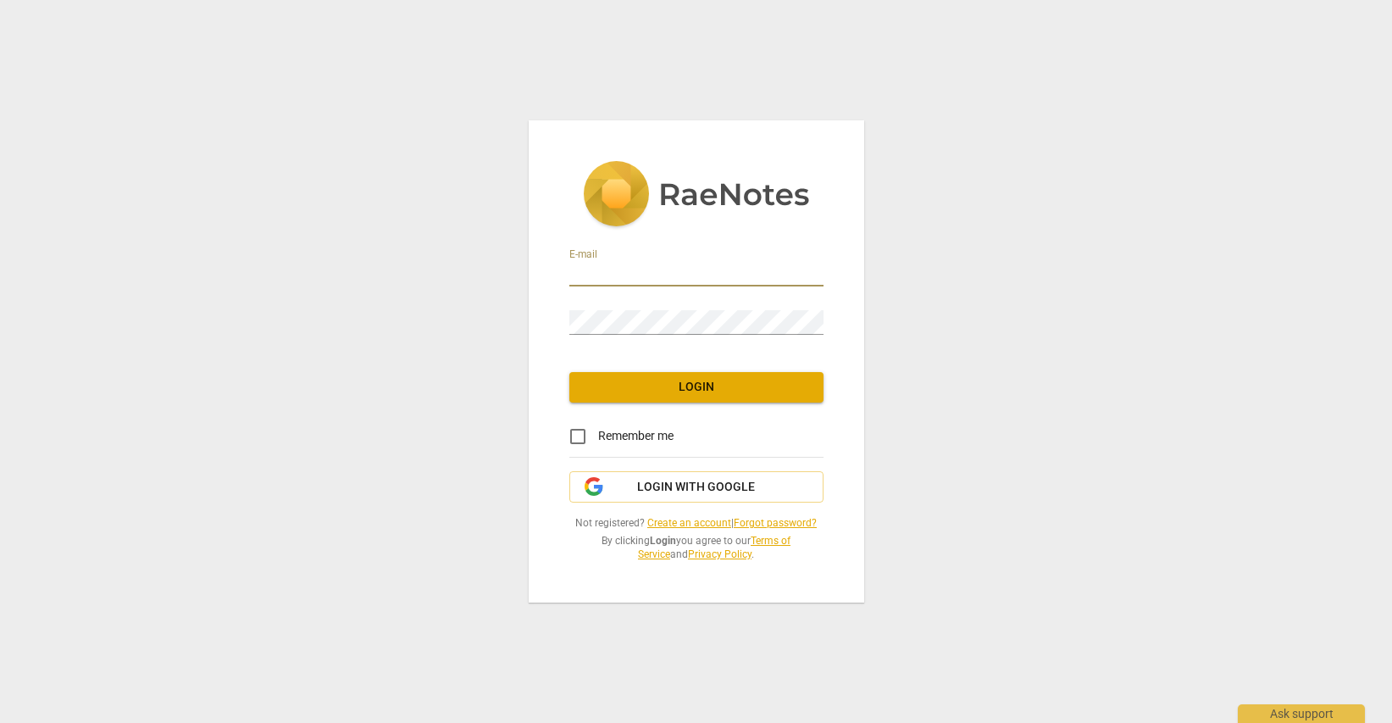
click at [591, 267] on input "email" at bounding box center [697, 274] width 254 height 25
type input "[EMAIL_ADDRESS][DOMAIN_NAME]"
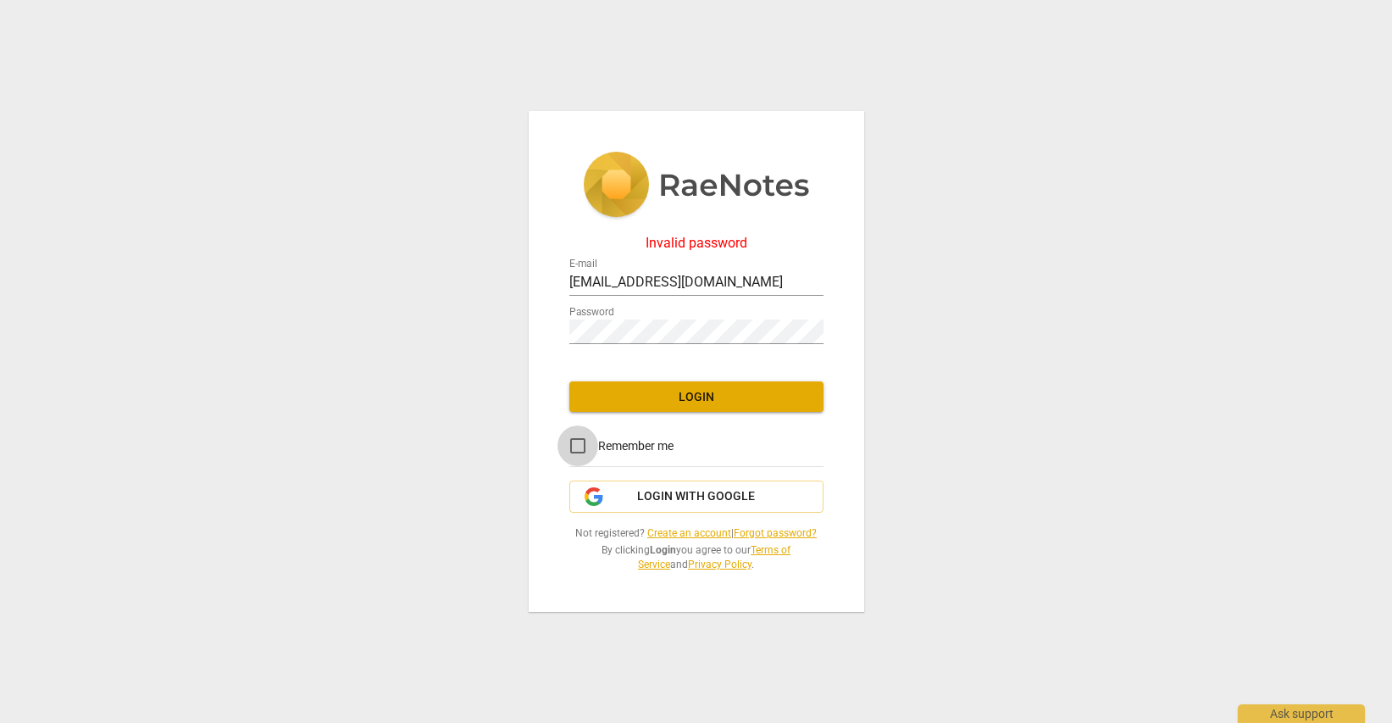
click at [580, 444] on input "Remember me" at bounding box center [578, 445] width 41 height 41
checkbox input "true"
click at [520, 315] on div "Invalid password E-mail [EMAIL_ADDRESS][DOMAIN_NAME] Password Login Remember me…" at bounding box center [696, 361] width 1392 height 723
click at [636, 402] on span "Login" at bounding box center [696, 397] width 227 height 17
click at [522, 324] on div "Invalid password E-mail [EMAIL_ADDRESS][DOMAIN_NAME] Password Login Remember me…" at bounding box center [696, 361] width 1392 height 723
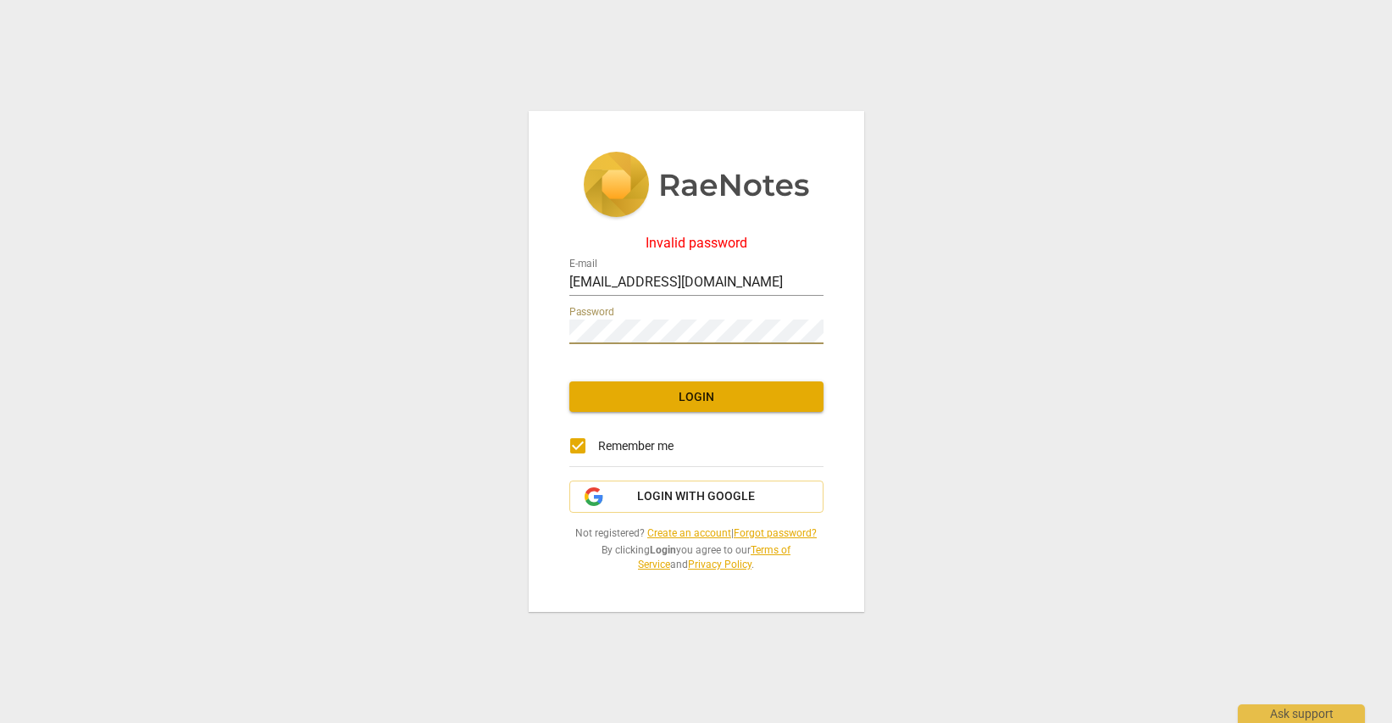
click at [619, 394] on span "Login" at bounding box center [696, 397] width 227 height 17
click at [551, 327] on div "Invalid password E-mail [EMAIL_ADDRESS][DOMAIN_NAME] Password Login Remember me…" at bounding box center [697, 362] width 336 height 502
click at [651, 401] on span "Login" at bounding box center [696, 397] width 227 height 17
click at [556, 327] on div "Invalid password E-mail [EMAIL_ADDRESS][DOMAIN_NAME] Password Login Remember me…" at bounding box center [697, 362] width 336 height 502
click at [603, 401] on span "Login" at bounding box center [696, 397] width 227 height 17
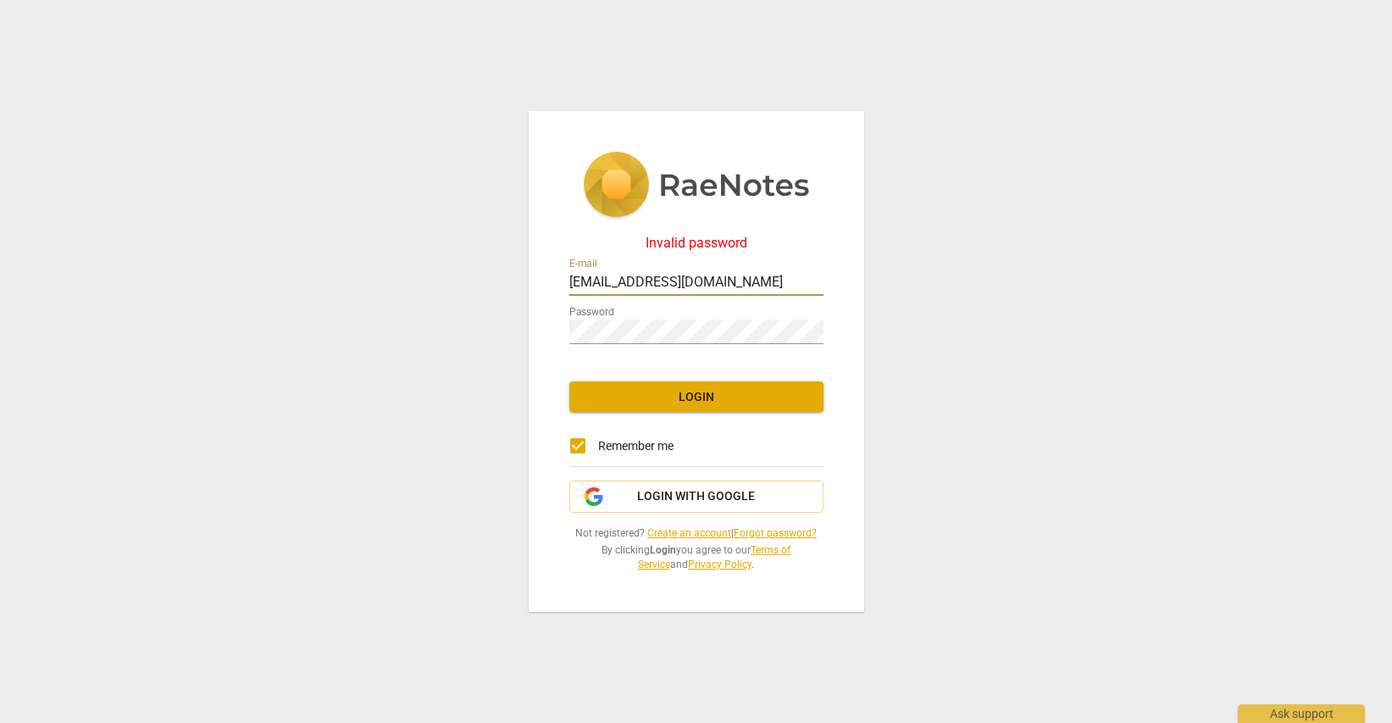
click at [726, 281] on input "[EMAIL_ADDRESS][DOMAIN_NAME]" at bounding box center [697, 283] width 254 height 25
click at [692, 490] on span "Login with Google" at bounding box center [696, 496] width 118 height 17
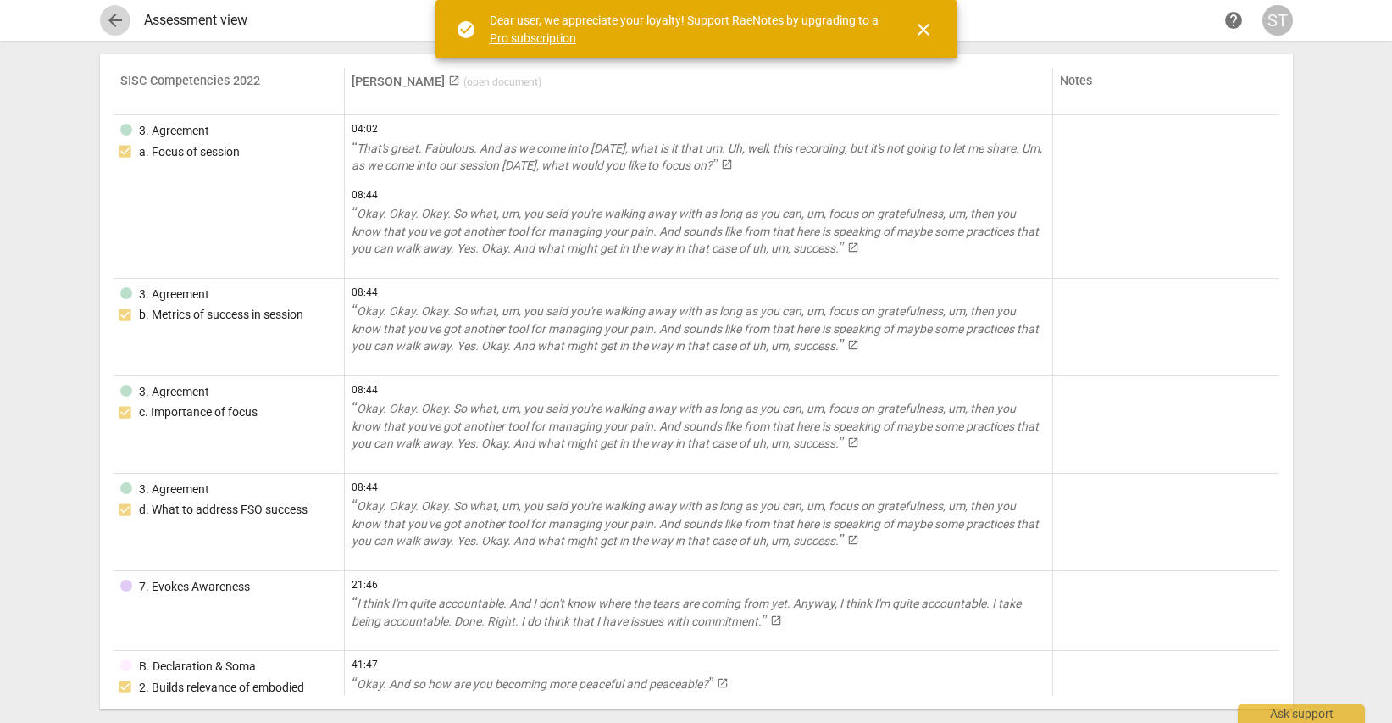
click at [116, 13] on span "arrow_back" at bounding box center [115, 20] width 20 height 20
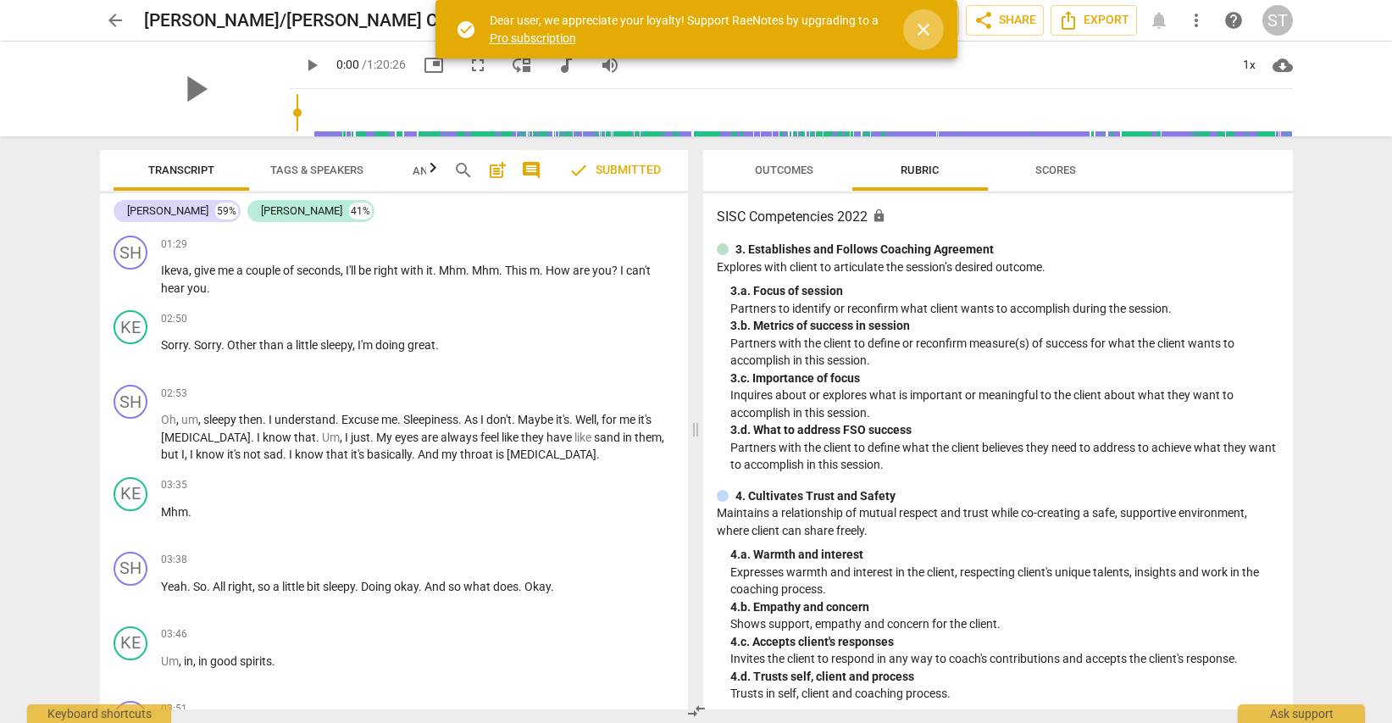
click at [920, 26] on span "close" at bounding box center [924, 29] width 20 height 20
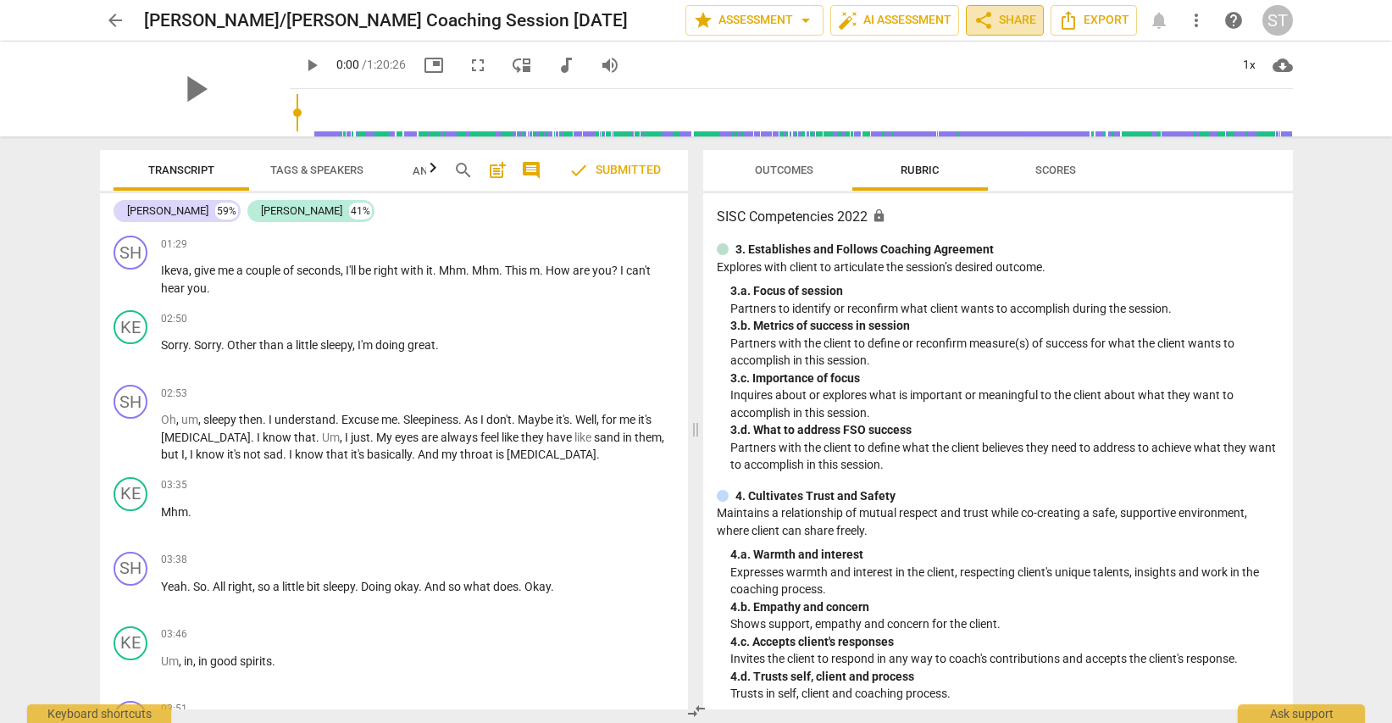
click at [991, 16] on span "share" at bounding box center [984, 20] width 20 height 20
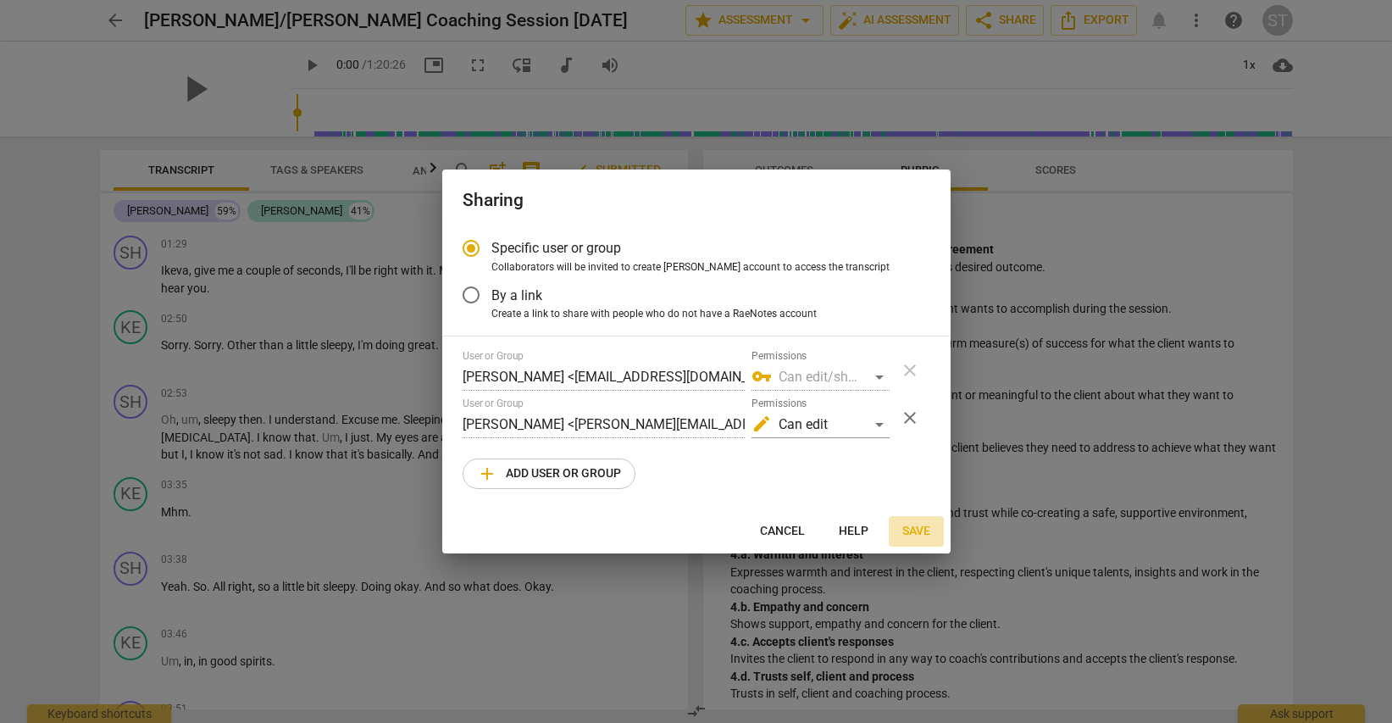
click at [916, 526] on span "Save" at bounding box center [917, 531] width 28 height 17
radio input "false"
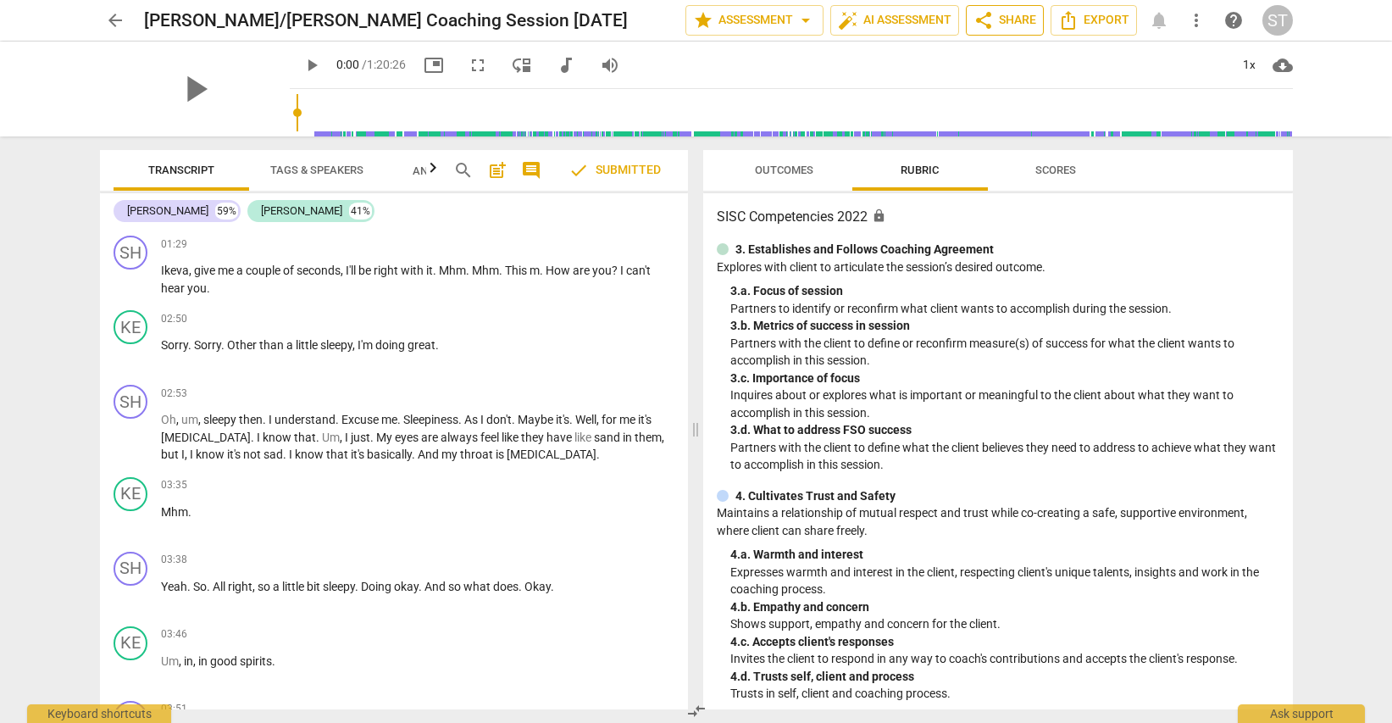
click at [1024, 17] on span "share Share" at bounding box center [1005, 20] width 63 height 20
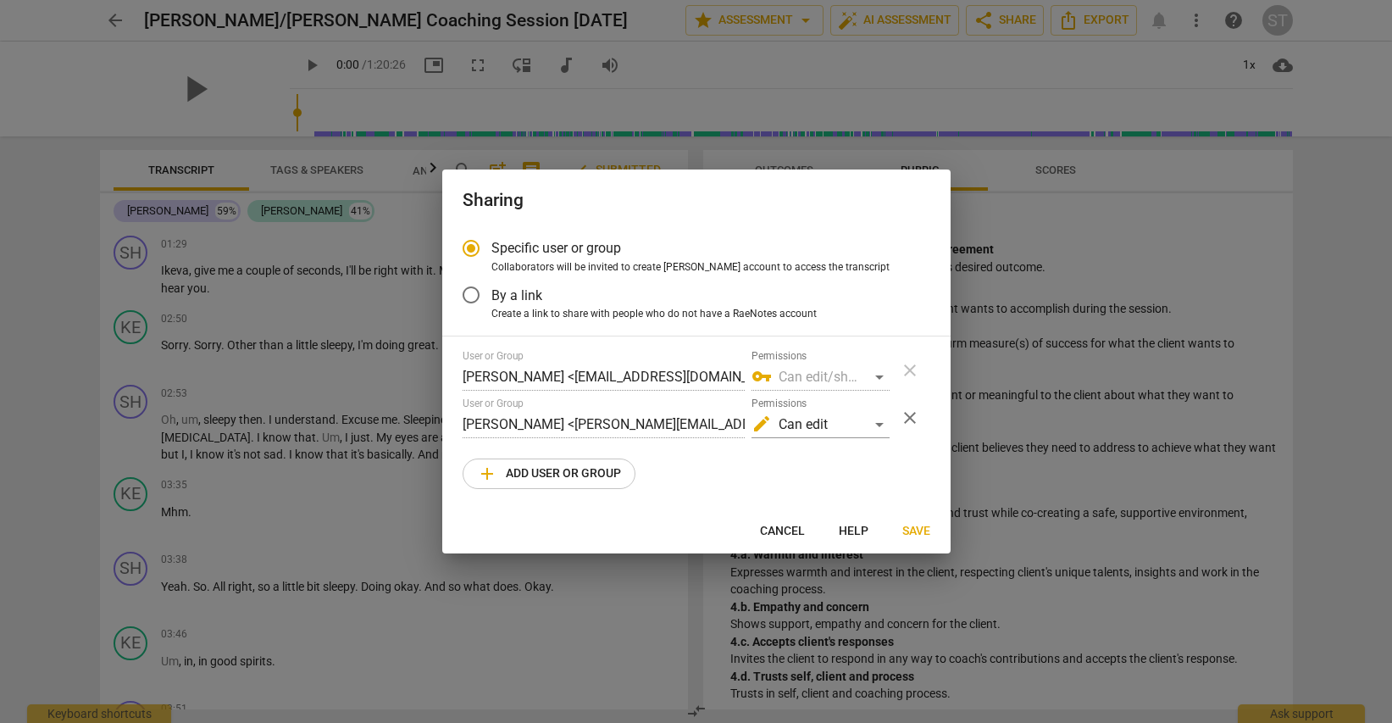
click at [1010, 17] on div at bounding box center [696, 361] width 1392 height 723
radio input "false"
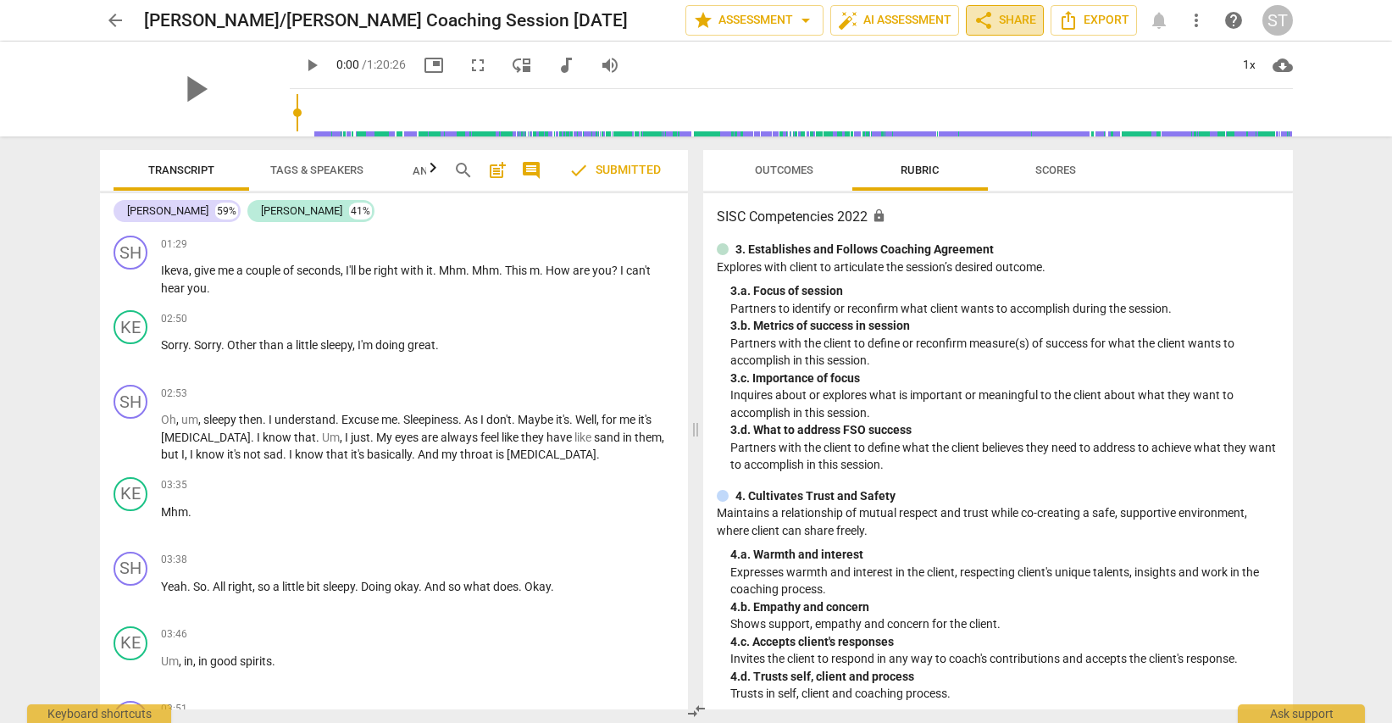
click at [1006, 17] on span "share Share" at bounding box center [1005, 20] width 63 height 20
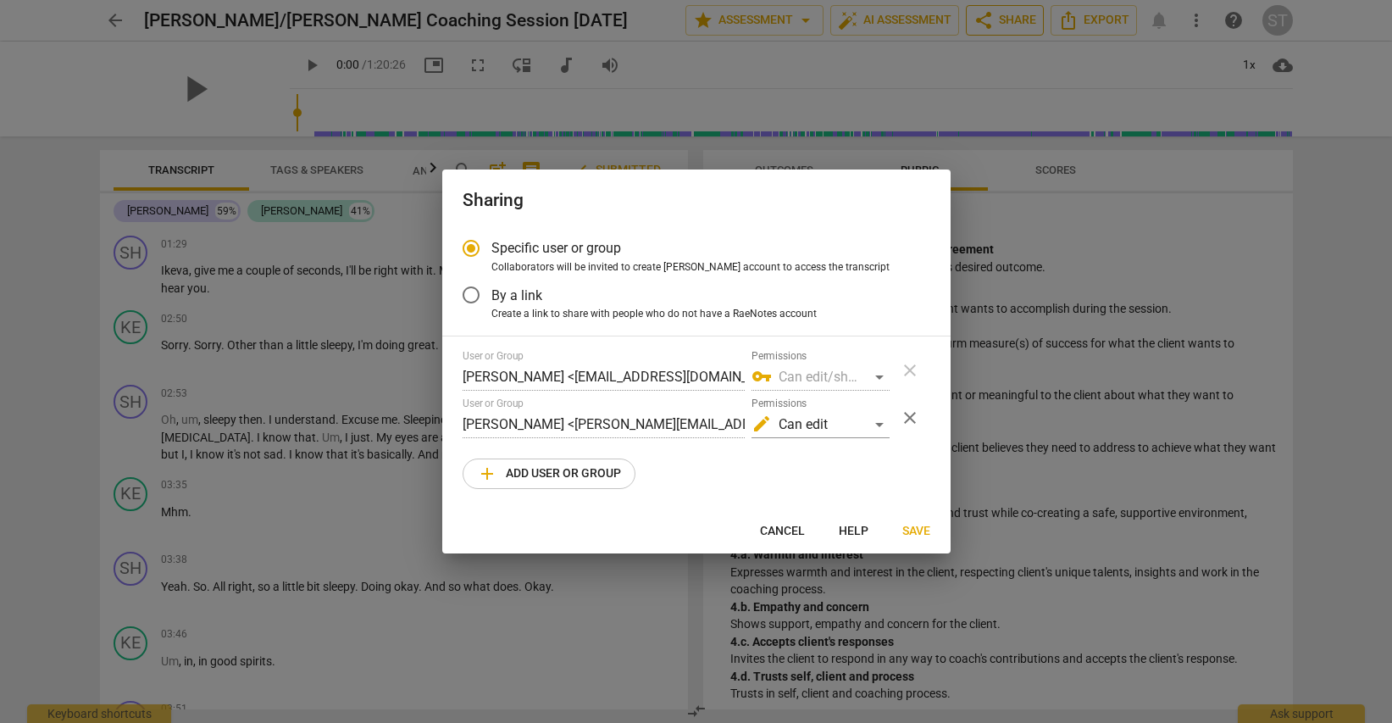
click at [1006, 17] on div at bounding box center [696, 361] width 1392 height 723
radio input "false"
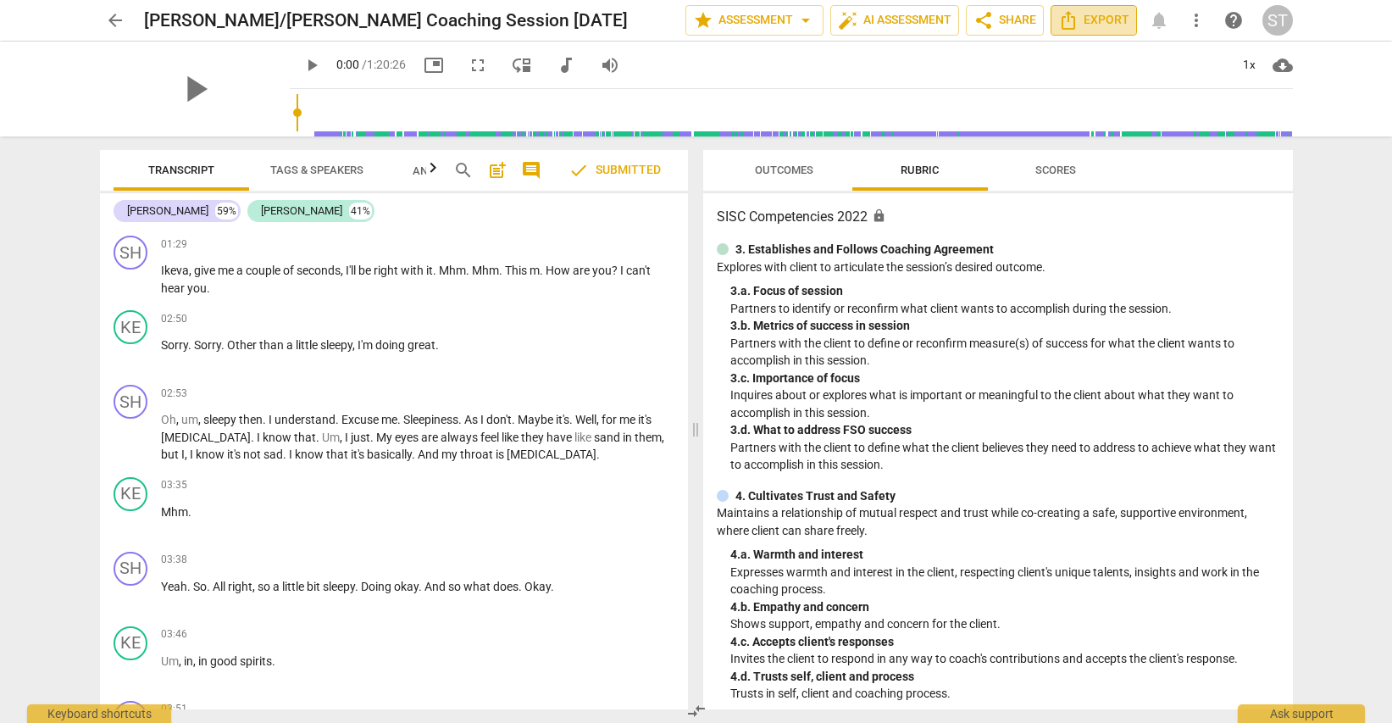
click at [1081, 24] on span "Export" at bounding box center [1094, 20] width 71 height 20
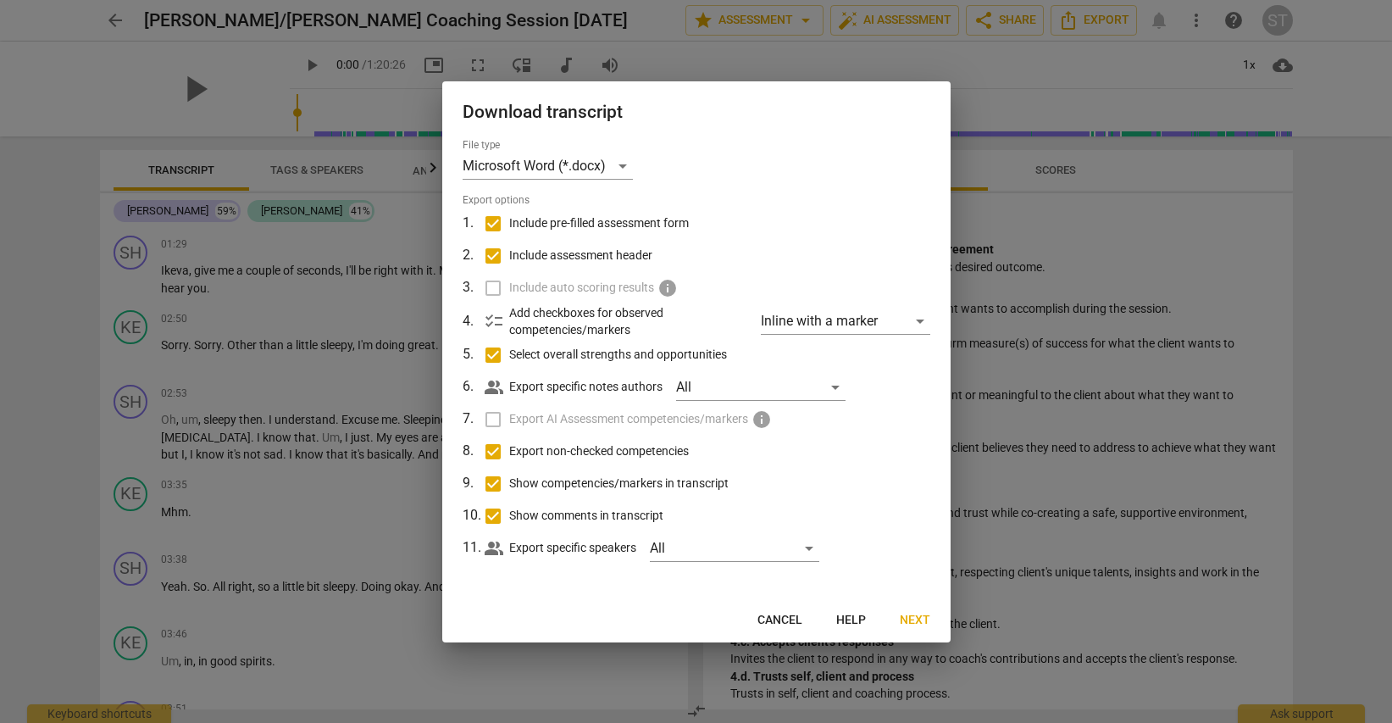
click at [777, 615] on span "Cancel" at bounding box center [780, 620] width 45 height 17
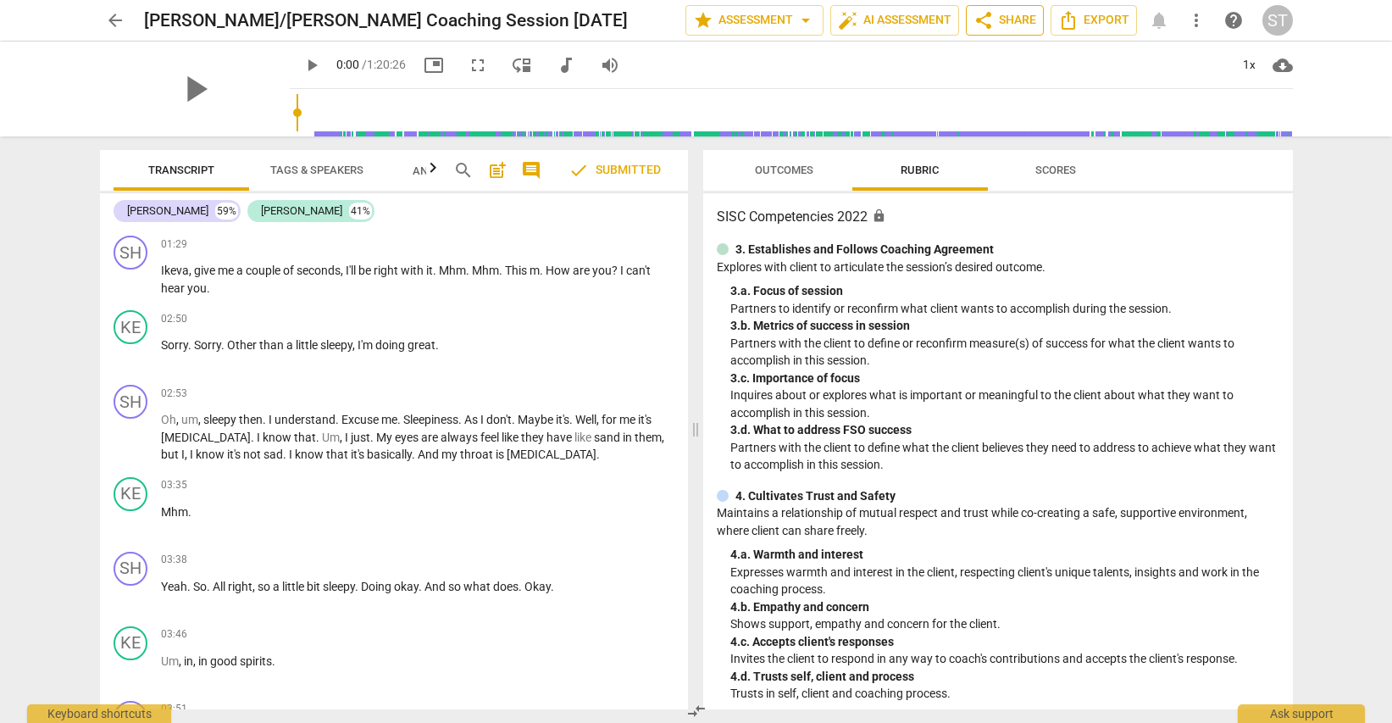
click at [1020, 20] on span "share Share" at bounding box center [1005, 20] width 63 height 20
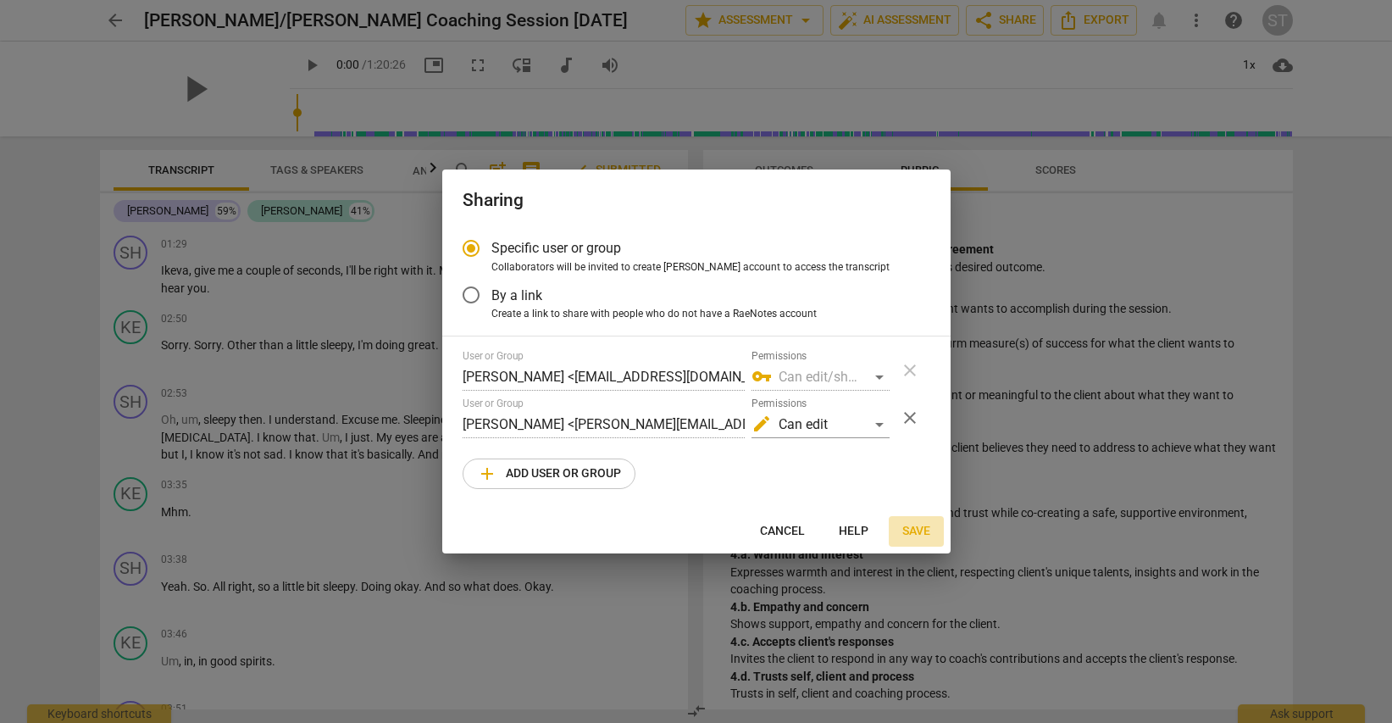
click at [923, 530] on span "Save" at bounding box center [917, 531] width 28 height 17
radio input "false"
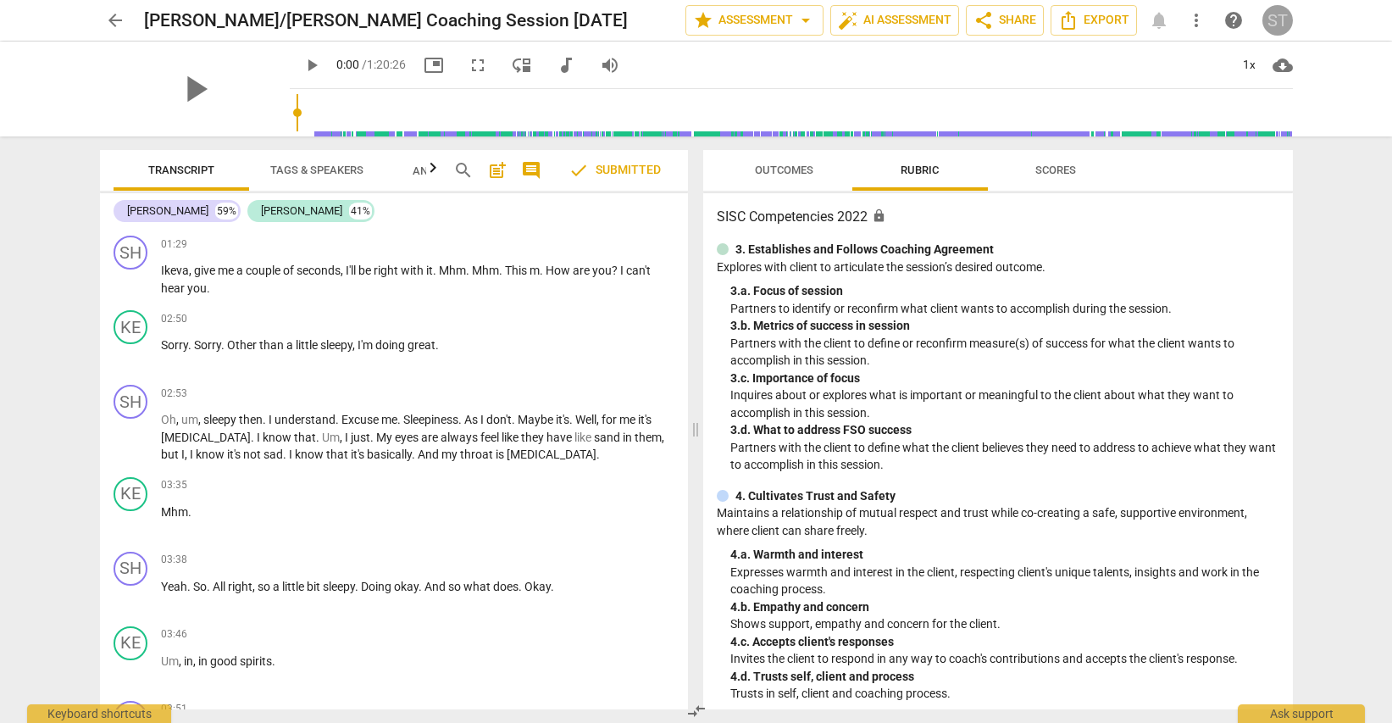
click at [1277, 23] on div "ST" at bounding box center [1278, 20] width 31 height 31
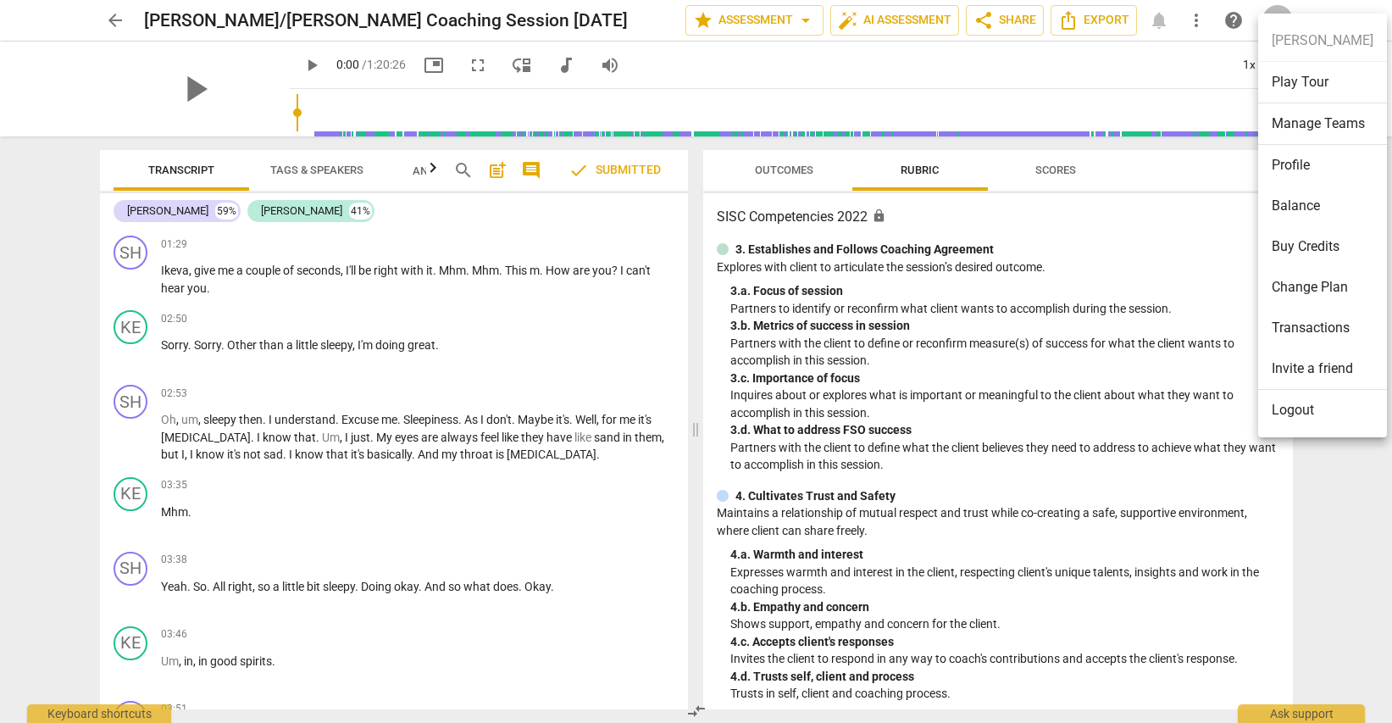
click at [1235, 23] on div at bounding box center [696, 361] width 1392 height 723
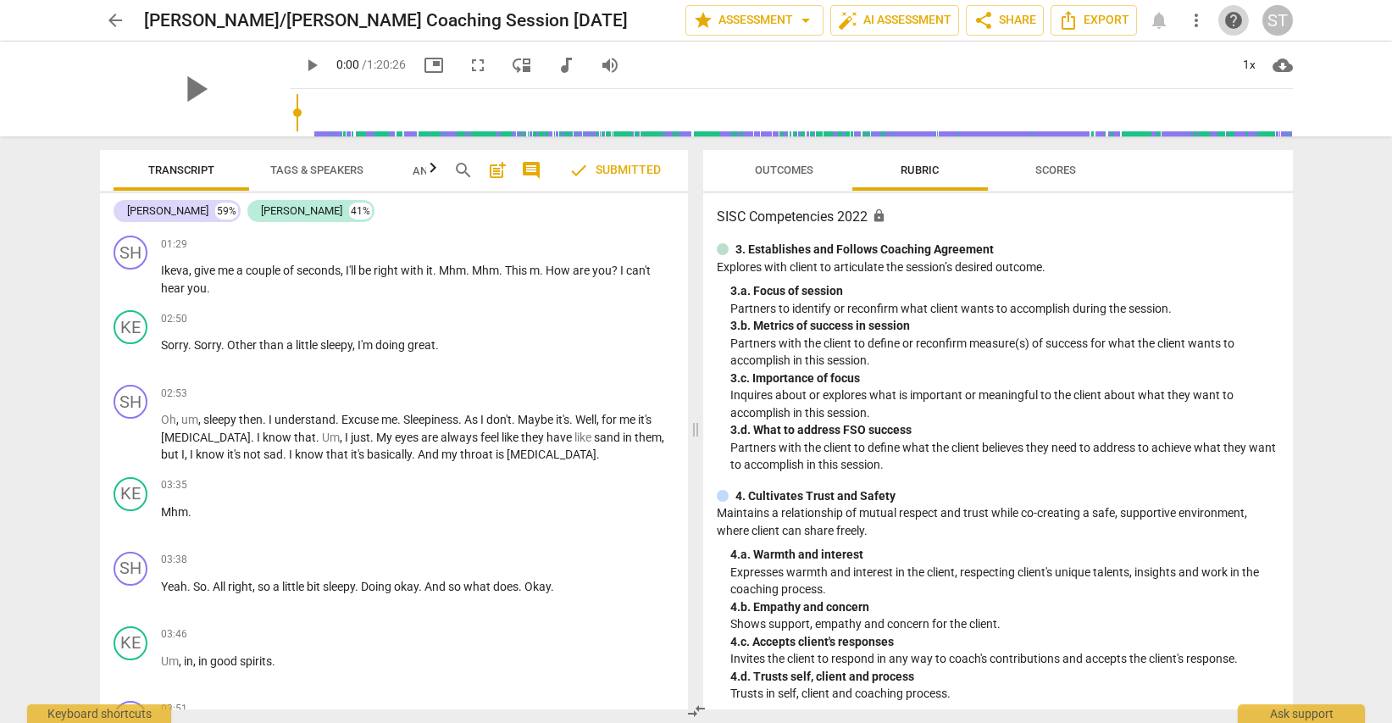
click at [1234, 19] on span "help" at bounding box center [1234, 20] width 20 height 20
click at [1086, 19] on span "Export" at bounding box center [1094, 20] width 71 height 20
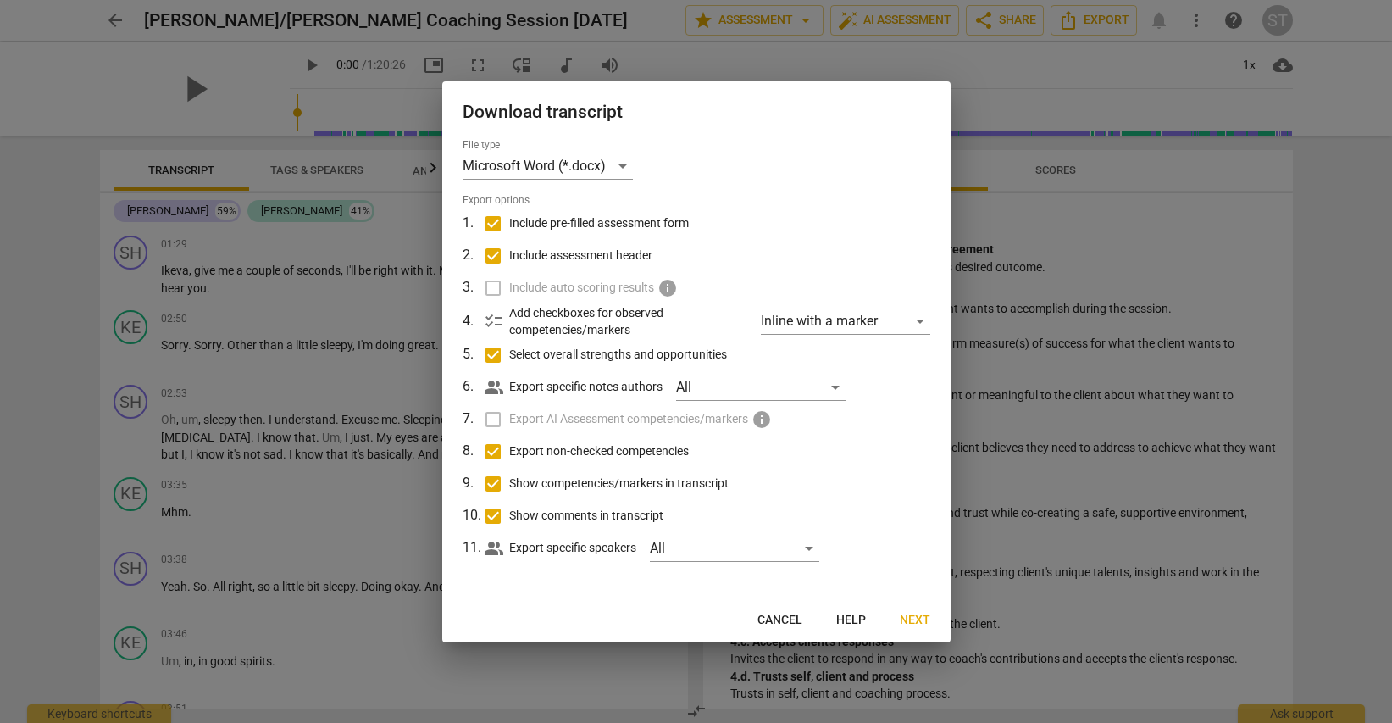
click at [1163, 236] on div at bounding box center [696, 361] width 1392 height 723
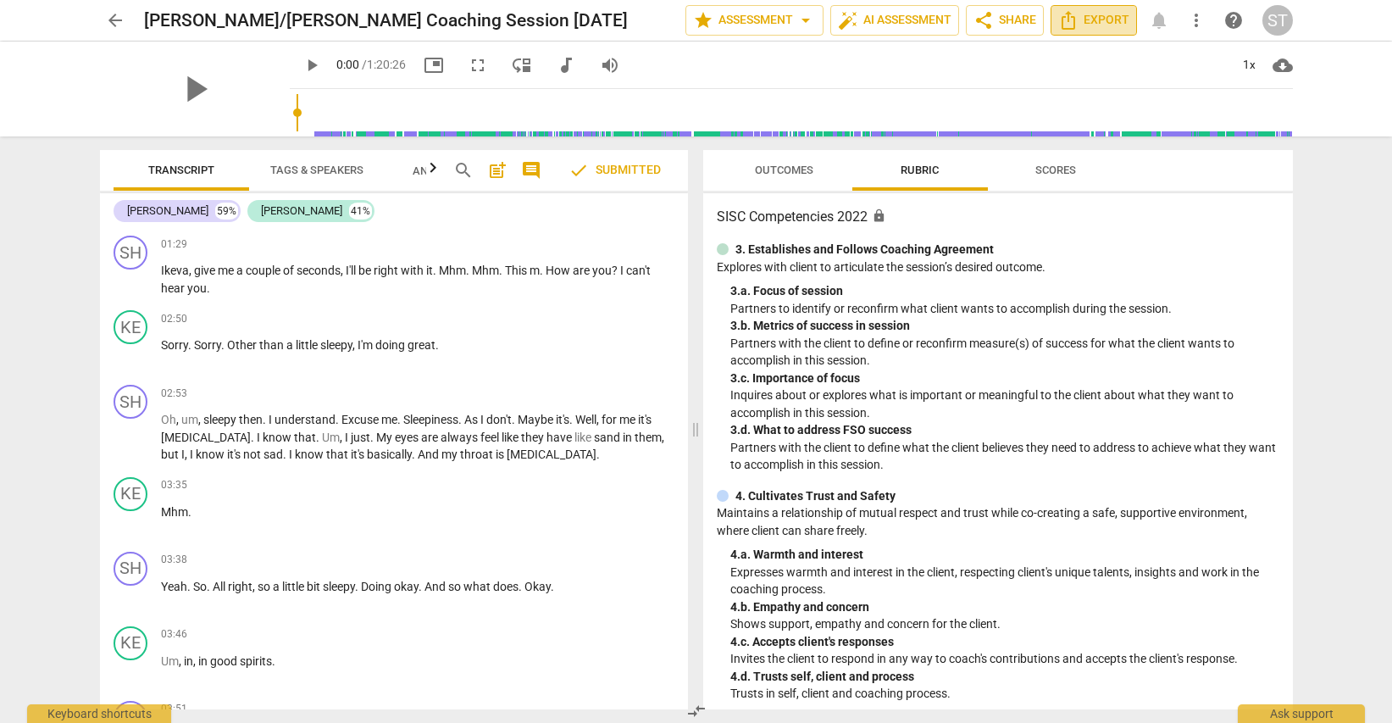
click at [1115, 20] on span "Export" at bounding box center [1094, 20] width 71 height 20
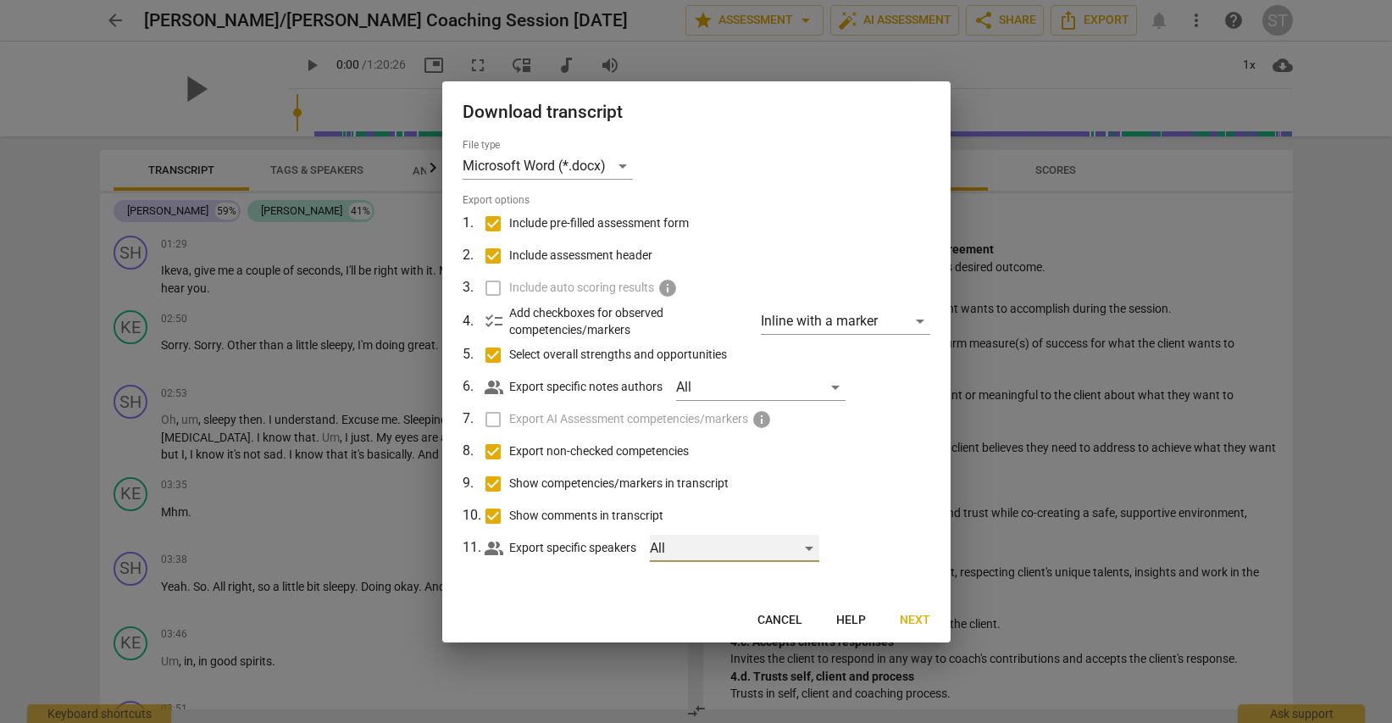
click at [809, 547] on div "All" at bounding box center [735, 548] width 170 height 27
click at [878, 515] on div at bounding box center [696, 361] width 1392 height 723
click at [794, 612] on span "Cancel" at bounding box center [780, 620] width 45 height 17
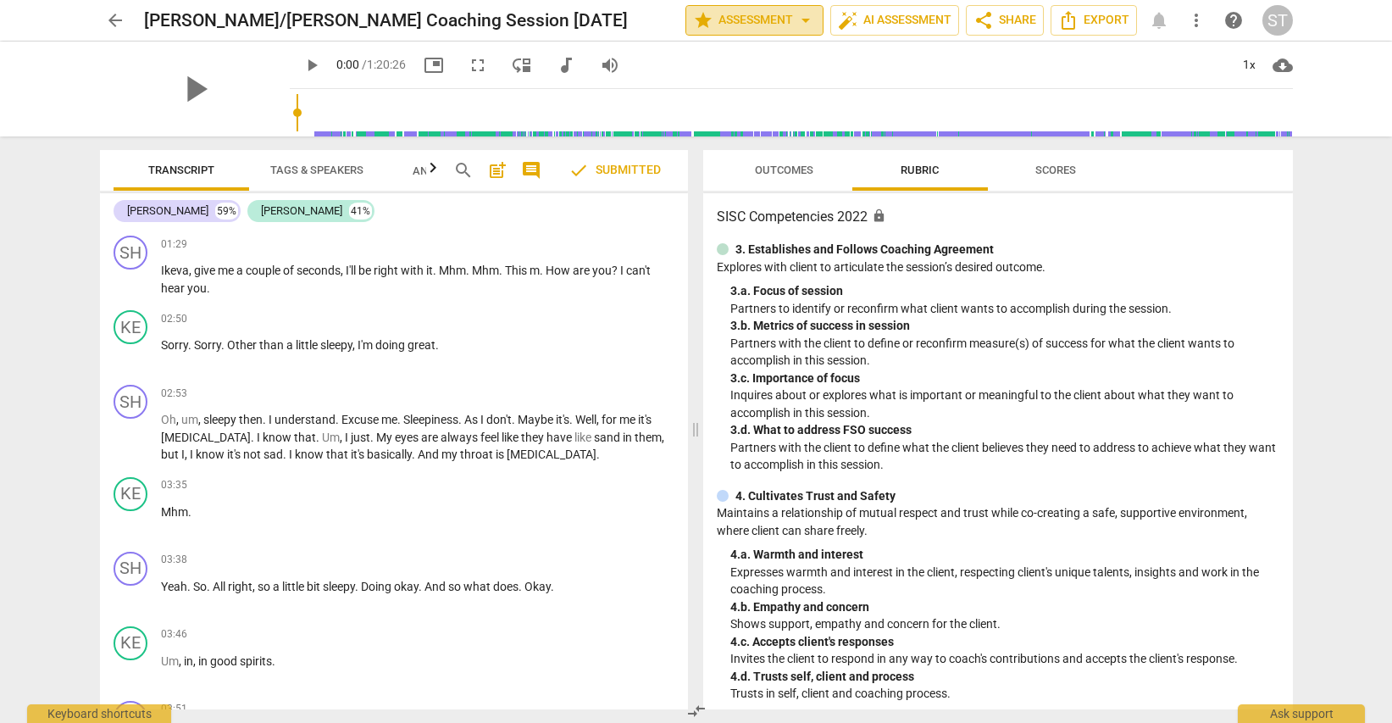
click at [804, 21] on span "arrow_drop_down" at bounding box center [806, 20] width 20 height 20
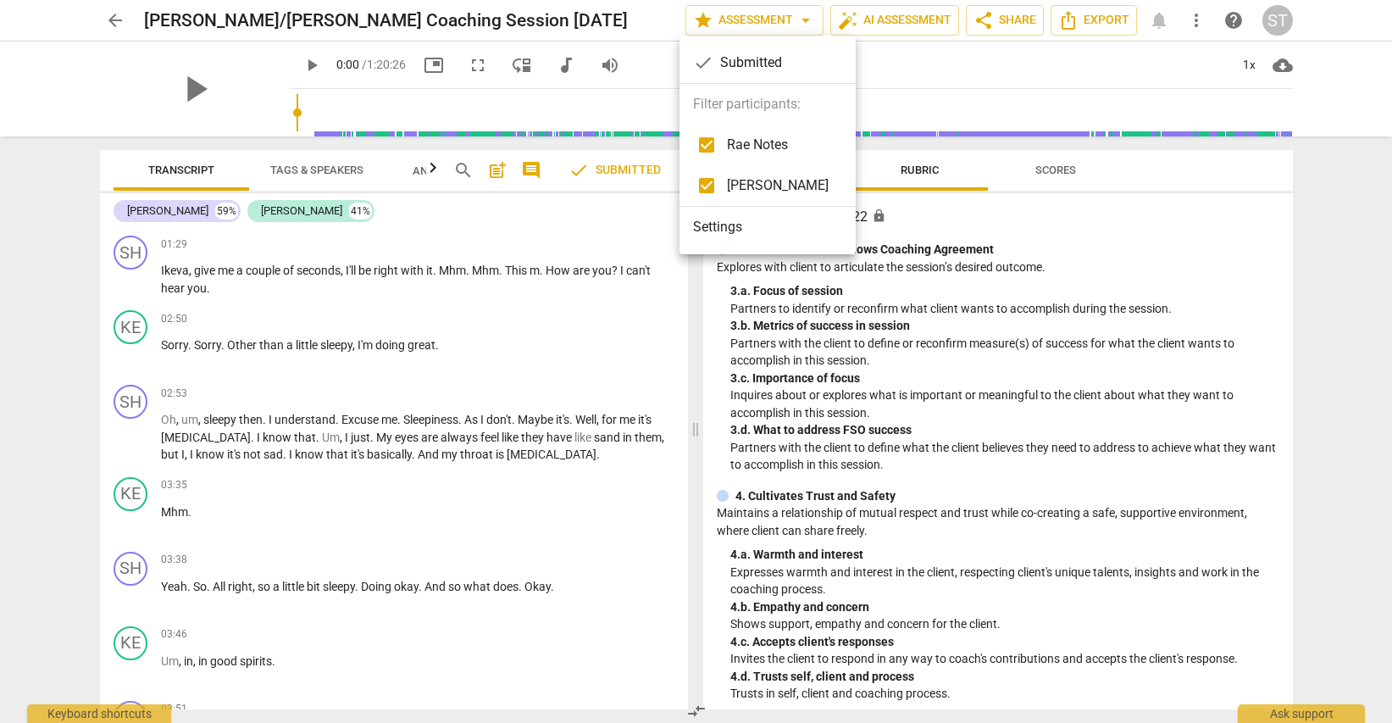
click at [902, 22] on div at bounding box center [696, 361] width 1392 height 723
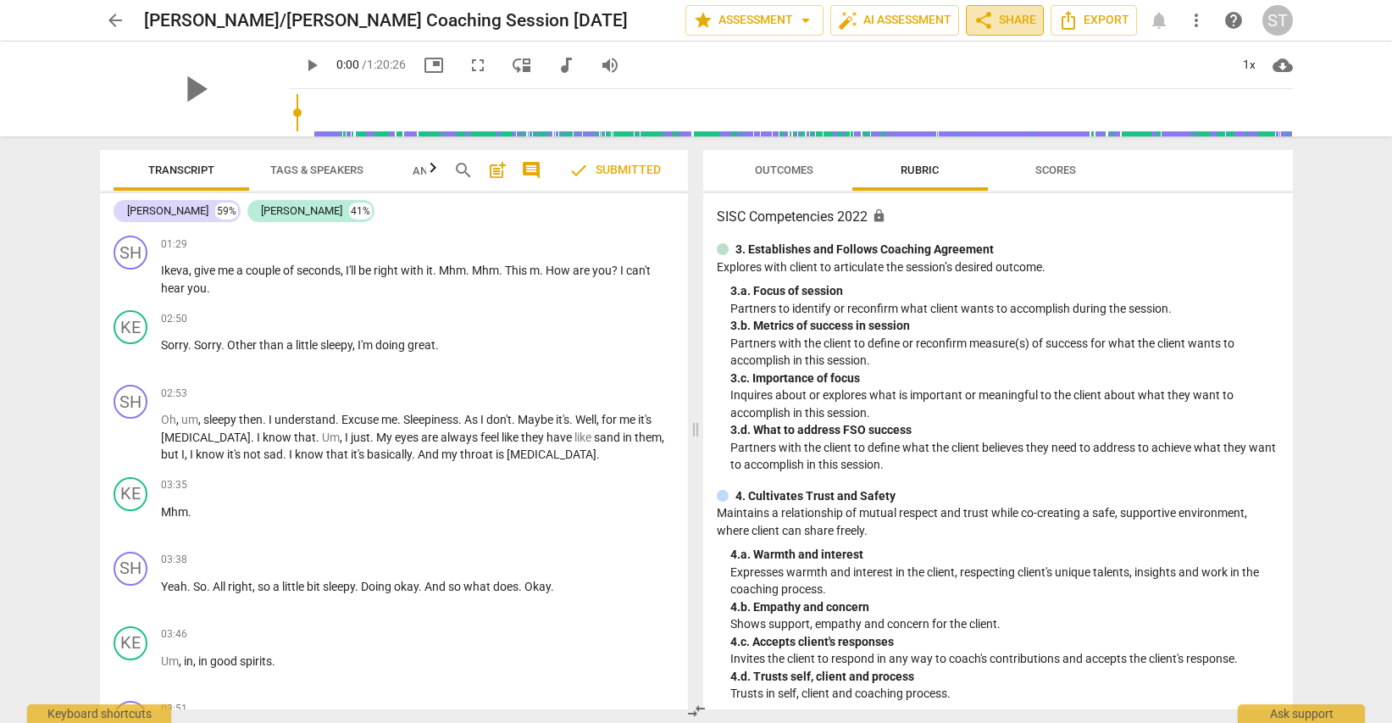
click at [1007, 16] on span "share Share" at bounding box center [1005, 20] width 63 height 20
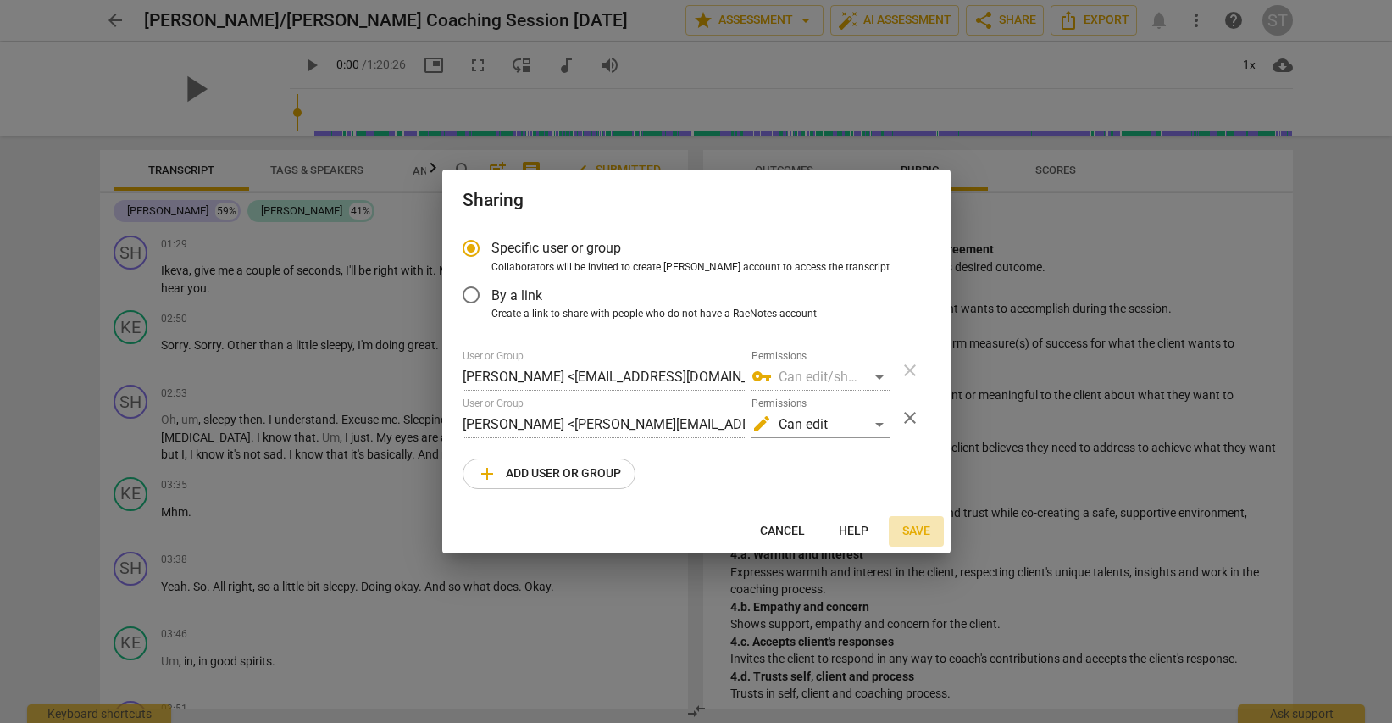
click at [922, 526] on span "Save" at bounding box center [917, 531] width 28 height 17
radio input "false"
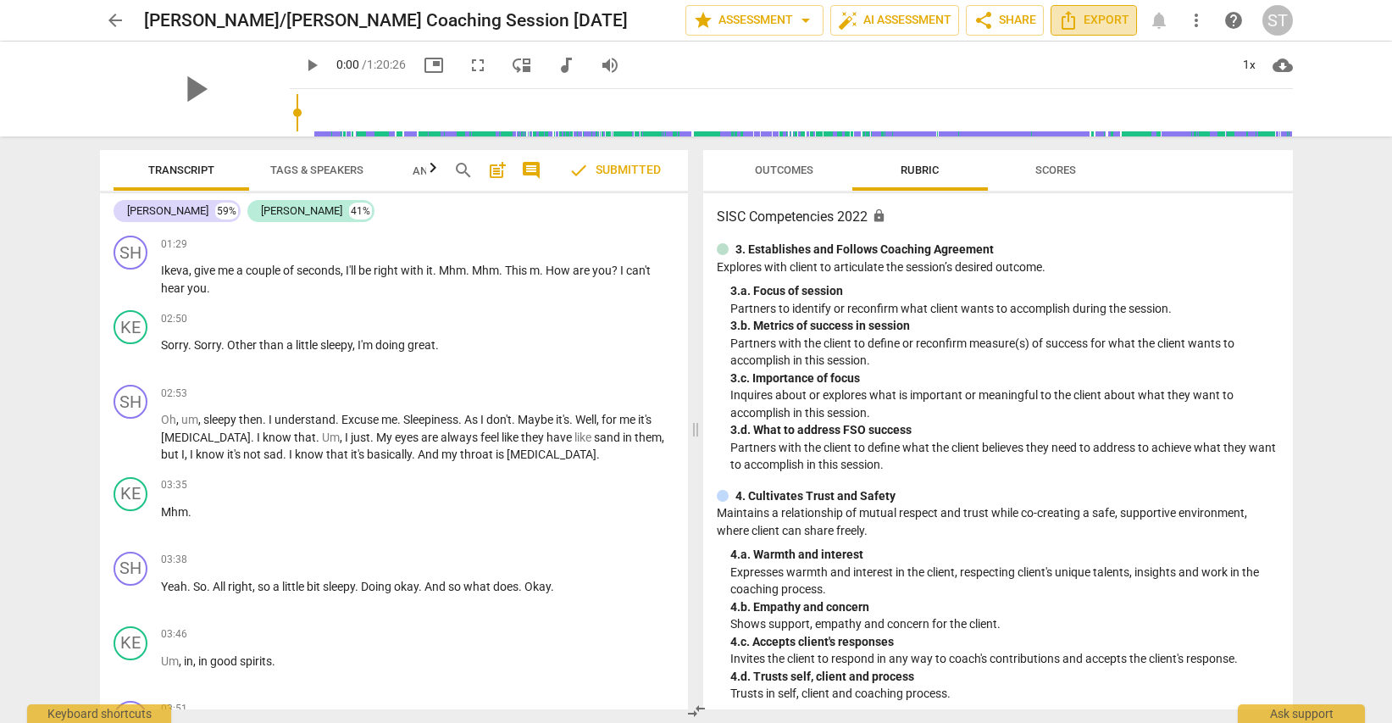
click at [1110, 18] on span "Export" at bounding box center [1094, 20] width 71 height 20
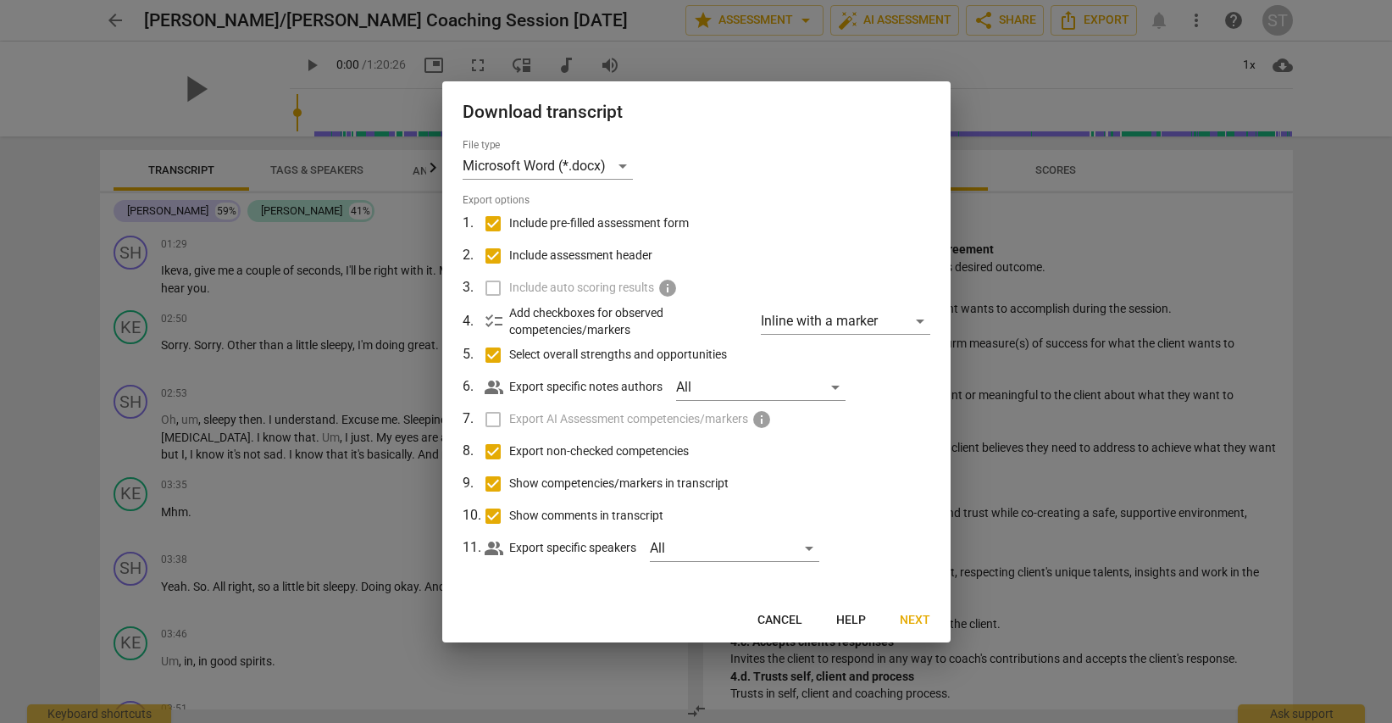
click at [919, 617] on span "Next" at bounding box center [915, 620] width 31 height 17
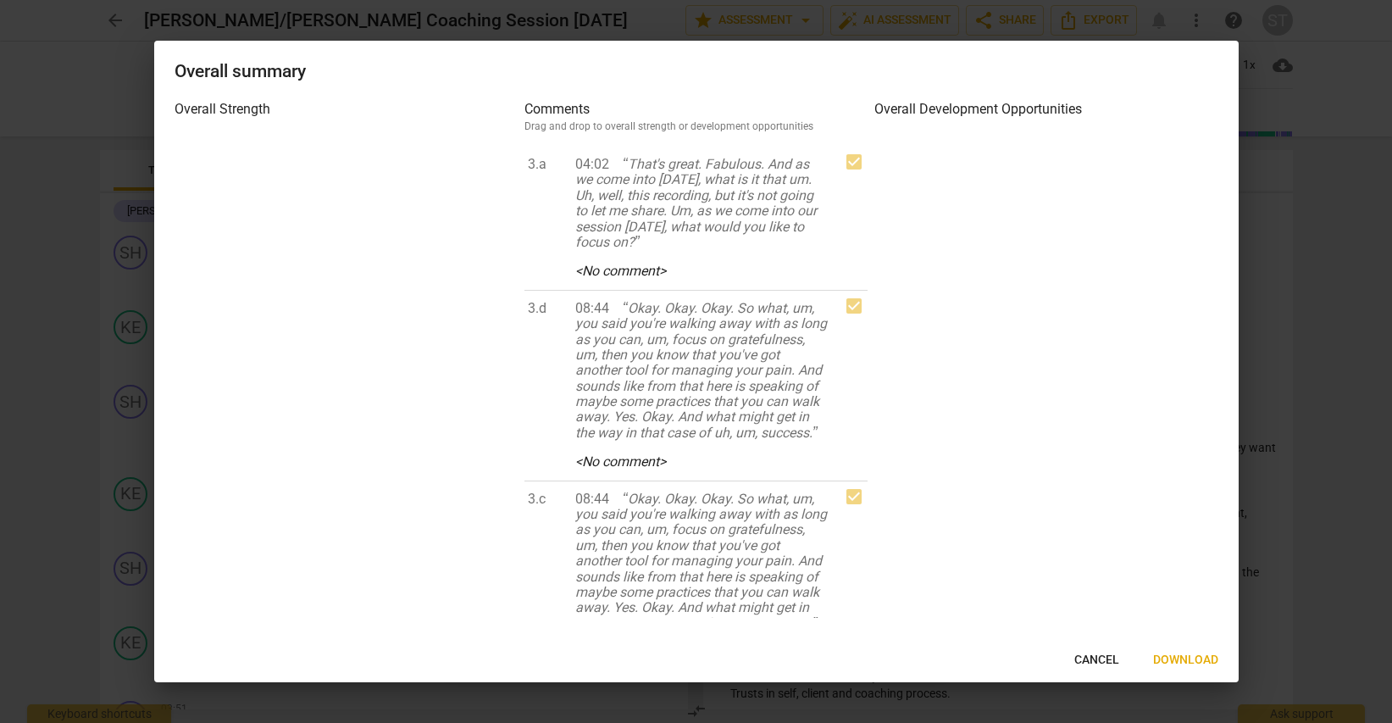
click at [1171, 655] on span "Download" at bounding box center [1185, 660] width 65 height 17
